Goal: Navigation & Orientation: Understand site structure

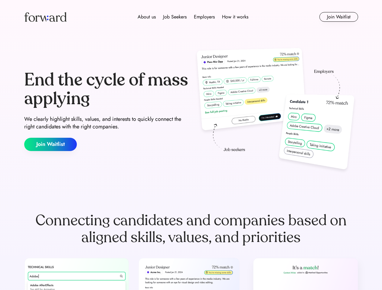
click at [191, 145] on div "End the cycle of mass applying We clearly highlight skills, values, and interes…" at bounding box center [191, 111] width 334 height 130
click at [191, 17] on div "About us Job Seekers Employers How it works" at bounding box center [193, 16] width 238 height 7
click at [45, 17] on img at bounding box center [45, 17] width 42 height 10
click at [193, 17] on div "About us Job Seekers Employers How it works" at bounding box center [193, 16] width 238 height 7
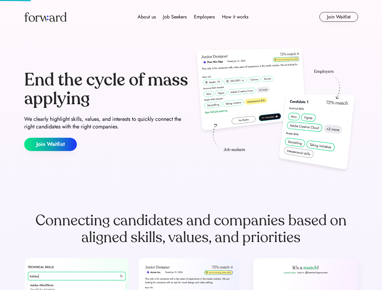
click at [147, 17] on div "About us" at bounding box center [146, 16] width 18 height 7
click at [175, 17] on div "Job Seekers" at bounding box center [175, 16] width 24 height 7
click at [204, 17] on div "Employers" at bounding box center [204, 16] width 21 height 7
click at [234, 17] on div "How it works" at bounding box center [235, 16] width 26 height 7
click at [338, 17] on button "Join Waitlist" at bounding box center [338, 17] width 39 height 10
